Goal: Task Accomplishment & Management: Use online tool/utility

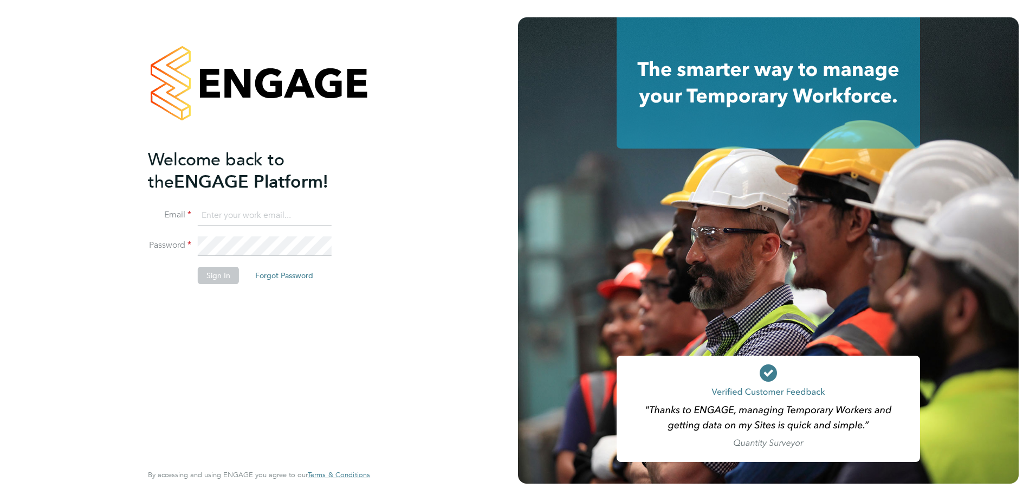
type input "jason.kite@vistry.co.uk"
click at [215, 277] on button "Sign In" at bounding box center [218, 275] width 41 height 17
